Goal: Information Seeking & Learning: Learn about a topic

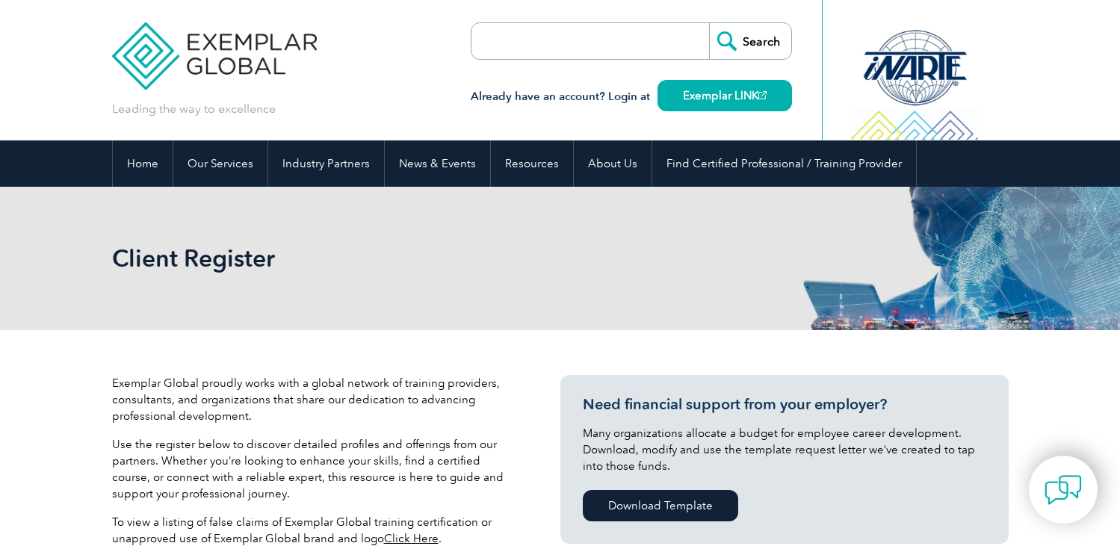
scroll to position [448, 0]
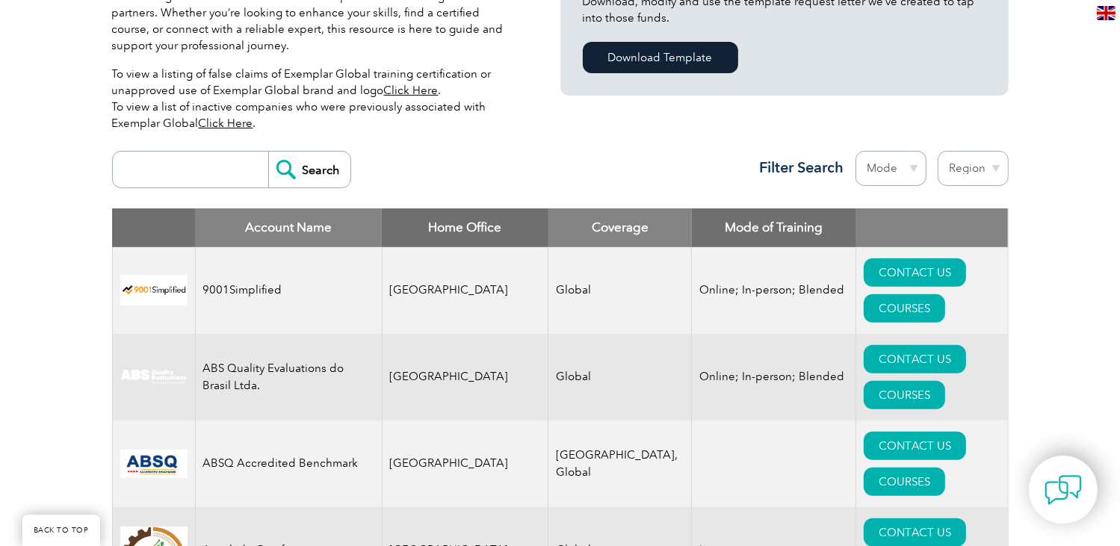
click at [211, 176] on input "search" at bounding box center [194, 170] width 148 height 36
click at [200, 170] on input "search" at bounding box center [194, 170] width 148 height 36
type input "biqs"
click at [268, 152] on input "Search" at bounding box center [309, 170] width 82 height 36
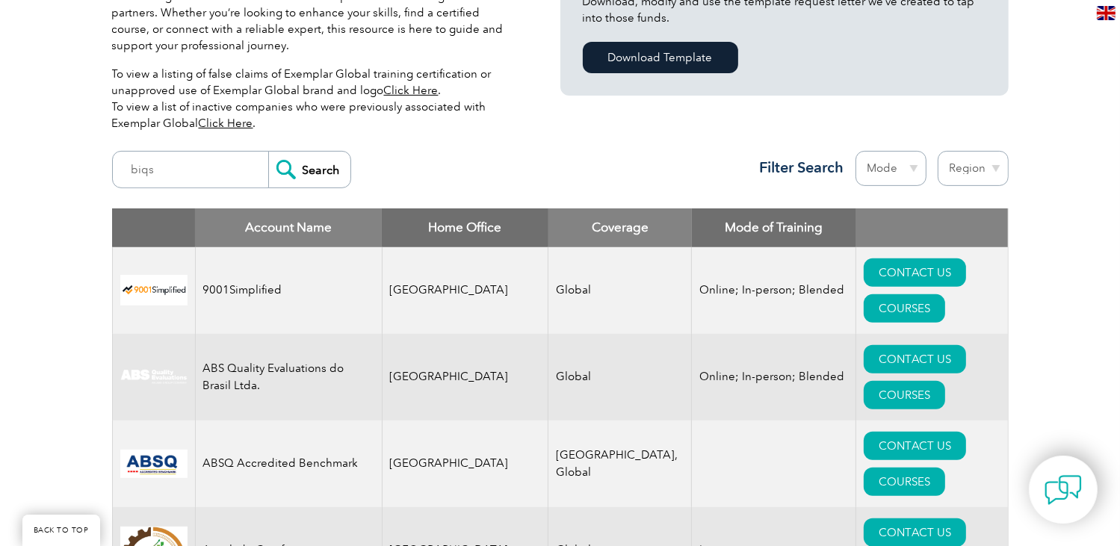
drag, startPoint x: 302, startPoint y: 173, endPoint x: 337, endPoint y: 121, distance: 62.4
click at [304, 169] on input "Search" at bounding box center [309, 170] width 82 height 36
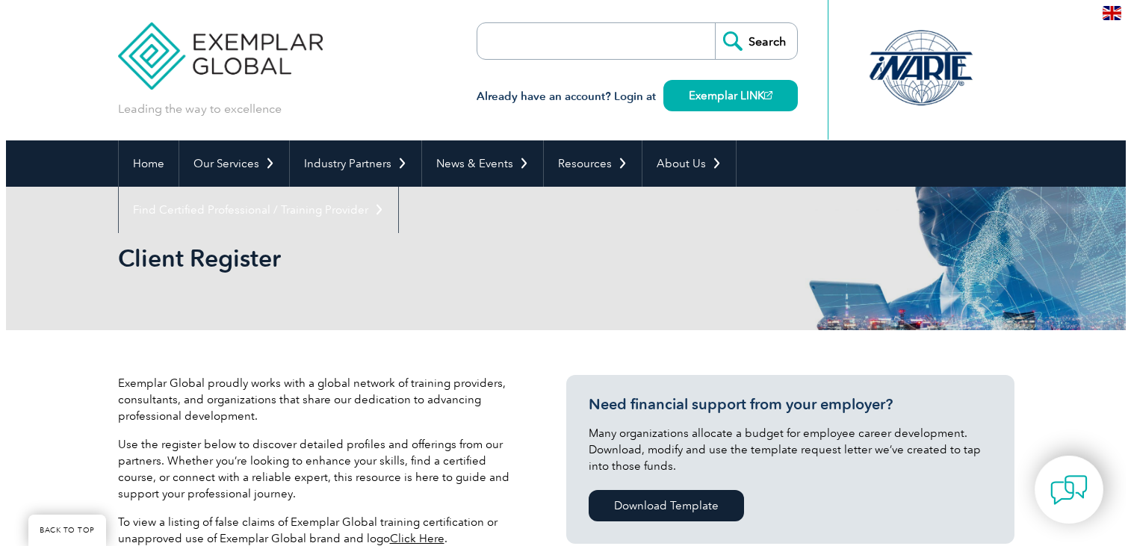
scroll to position [471, 0]
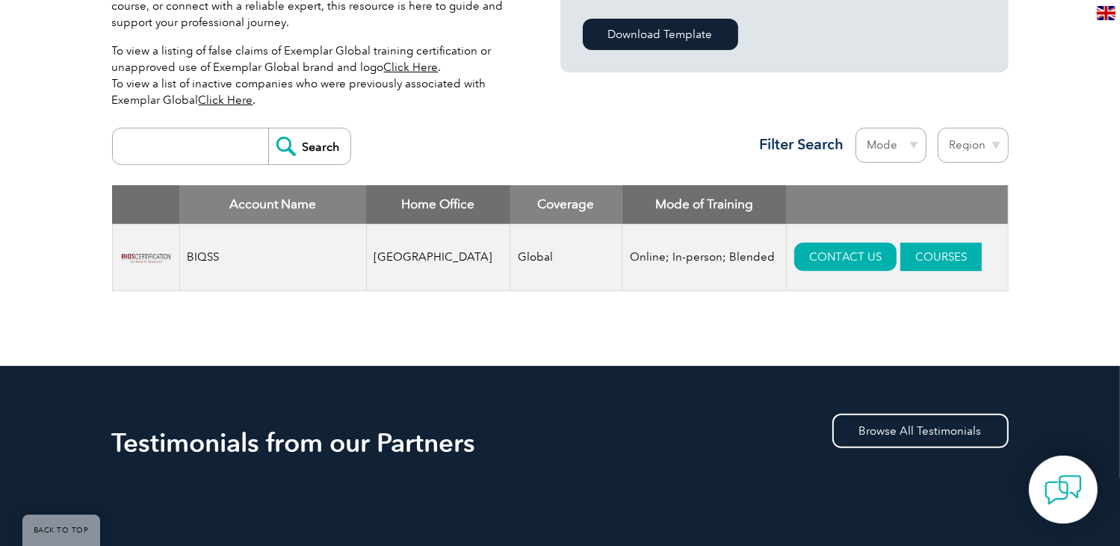
click at [900, 247] on link "COURSES" at bounding box center [940, 257] width 81 height 28
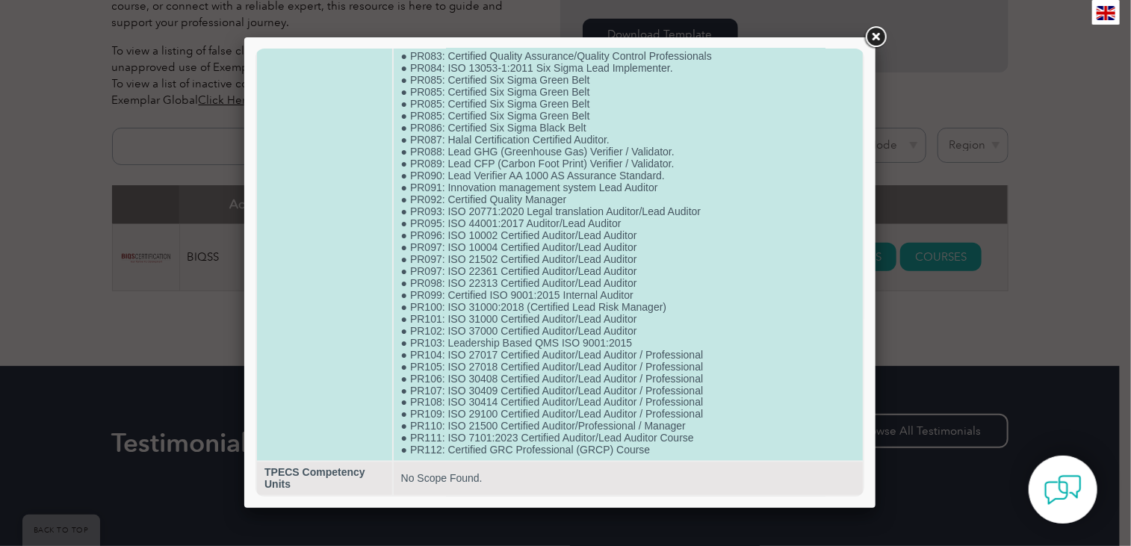
scroll to position [1155, 0]
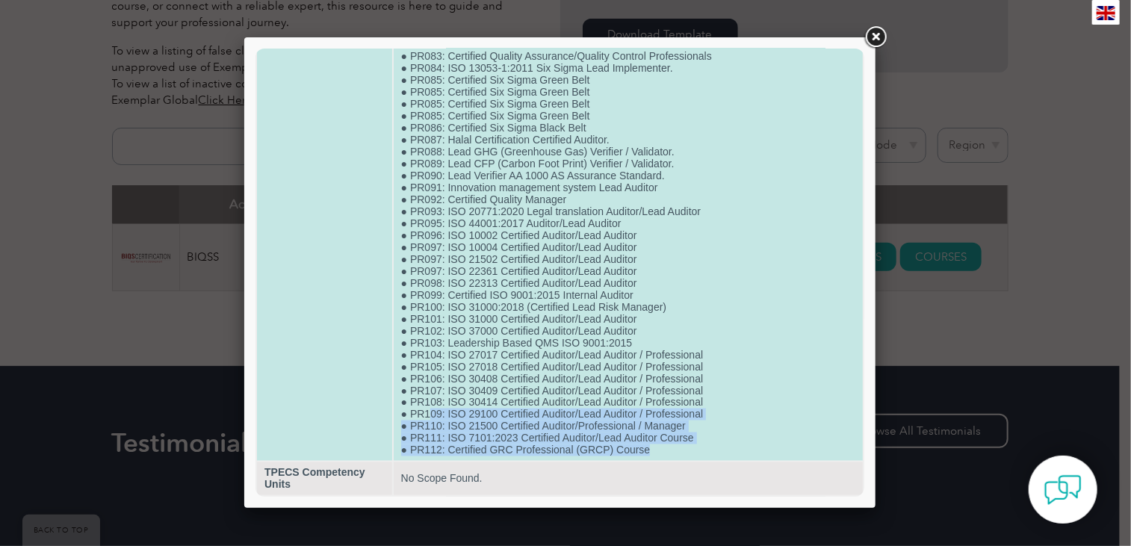
drag, startPoint x: 649, startPoint y: 447, endPoint x: 426, endPoint y: 404, distance: 227.4
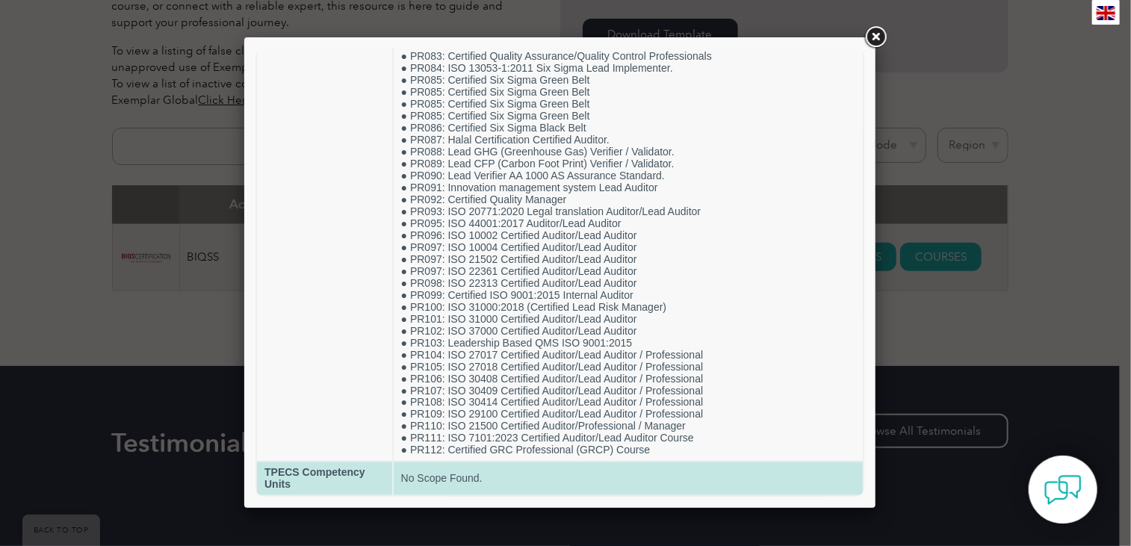
drag, startPoint x: 426, startPoint y: 404, endPoint x: 498, endPoint y: 462, distance: 92.5
click at [498, 462] on td "No Scope Found." at bounding box center [627, 478] width 469 height 33
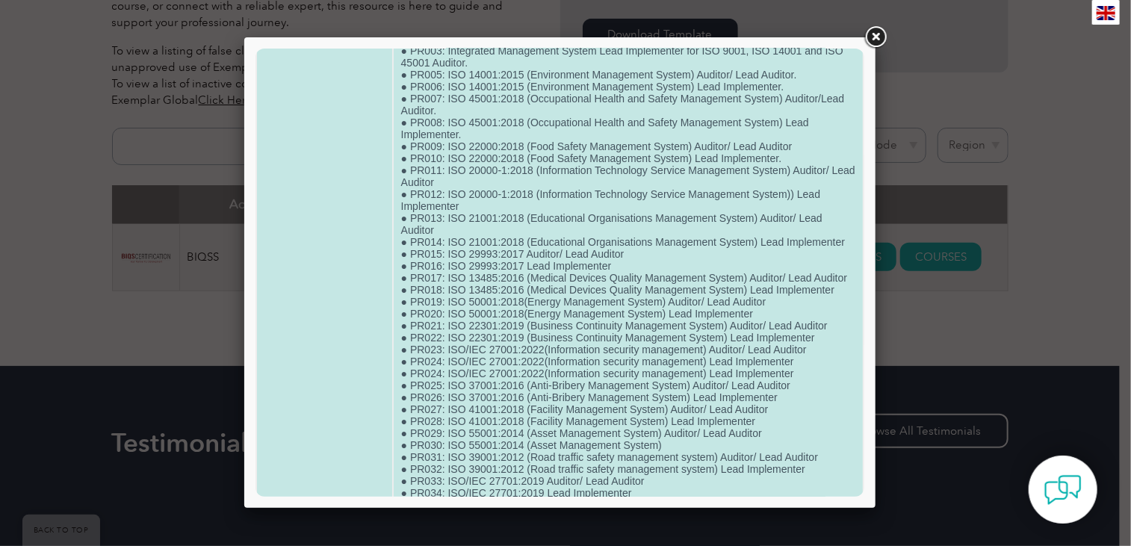
scroll to position [0, 0]
